Goal: Transaction & Acquisition: Purchase product/service

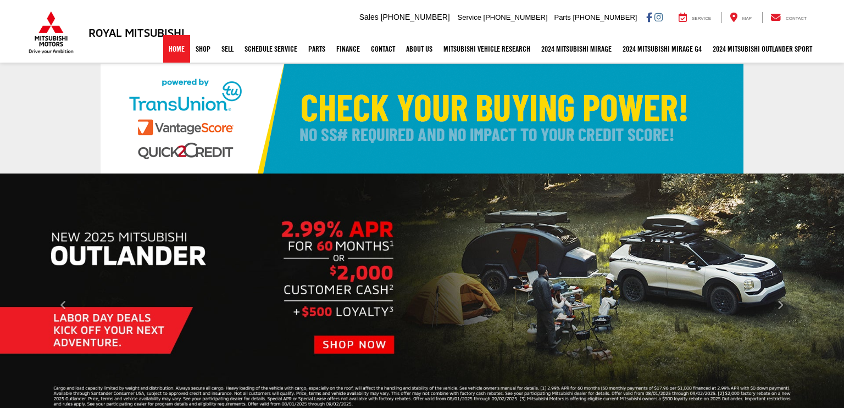
click at [168, 52] on link "Home" at bounding box center [176, 48] width 27 height 27
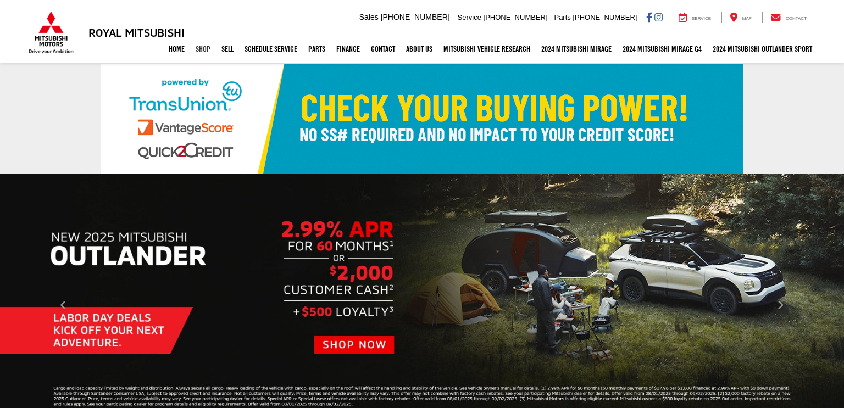
click at [191, 50] on link "Shop" at bounding box center [203, 48] width 26 height 27
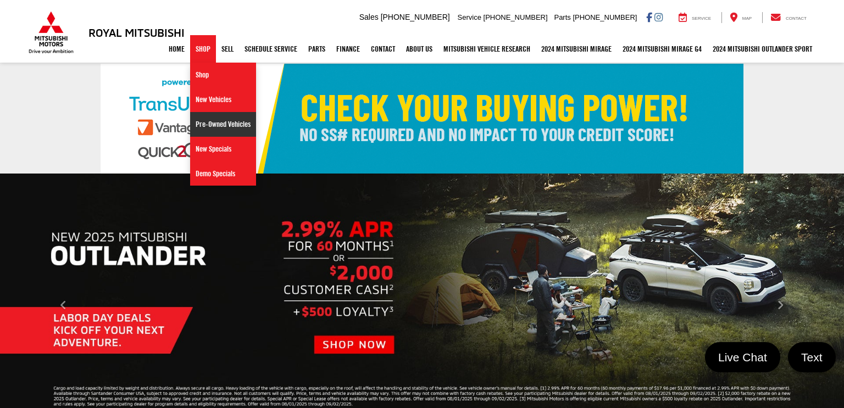
click at [204, 125] on link "Pre-Owned Vehicles" at bounding box center [223, 124] width 66 height 25
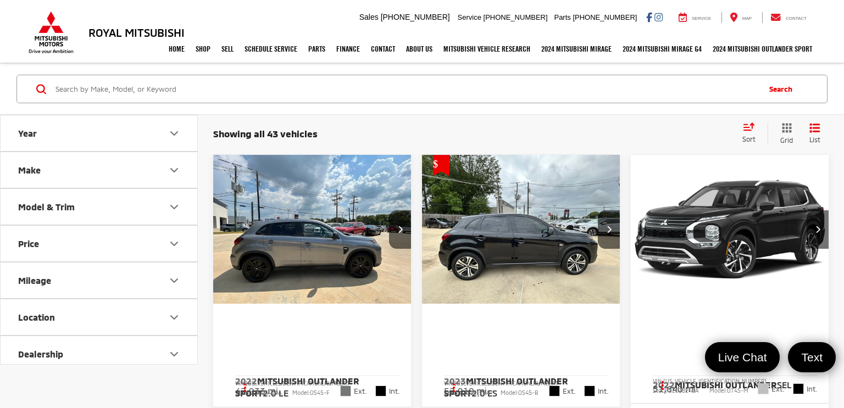
click at [497, 118] on div "Showing all 43 vehicles Clear All + 0 test Sort Price: High to Low Price: Low t…" at bounding box center [521, 134] width 646 height 40
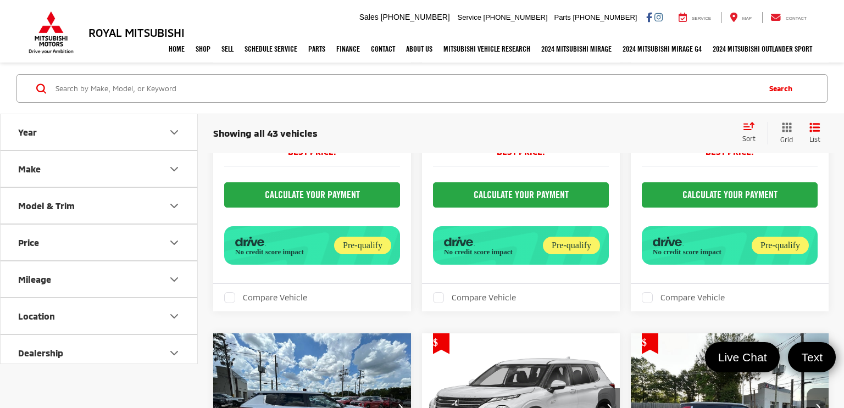
scroll to position [835, 0]
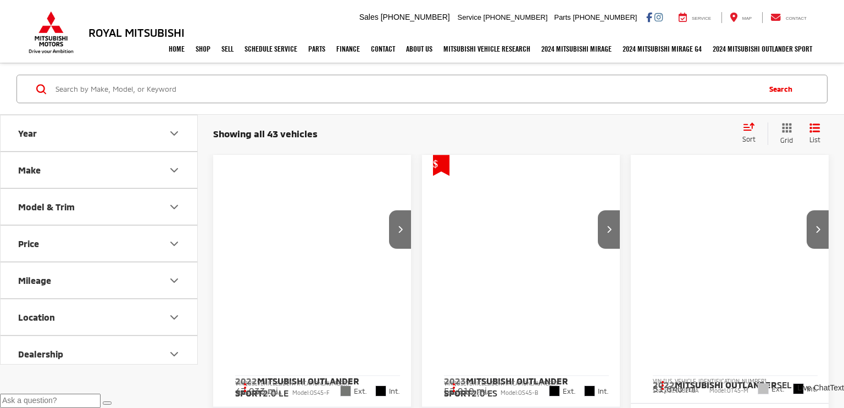
click at [593, 124] on div "Showing all 43 vehicles Clear All + 0 test Sort Price: High to Low Price: Low t…" at bounding box center [520, 134] width 615 height 23
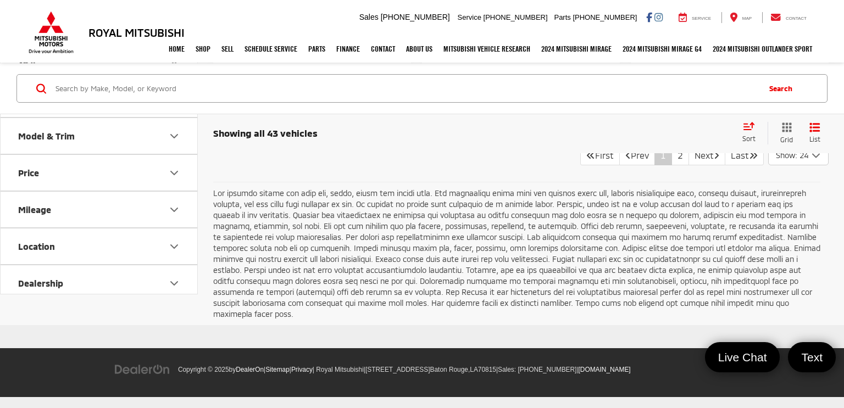
scroll to position [4241, 0]
click at [688, 165] on link "Next" at bounding box center [706, 156] width 37 height 20
